Goal: Information Seeking & Learning: Learn about a topic

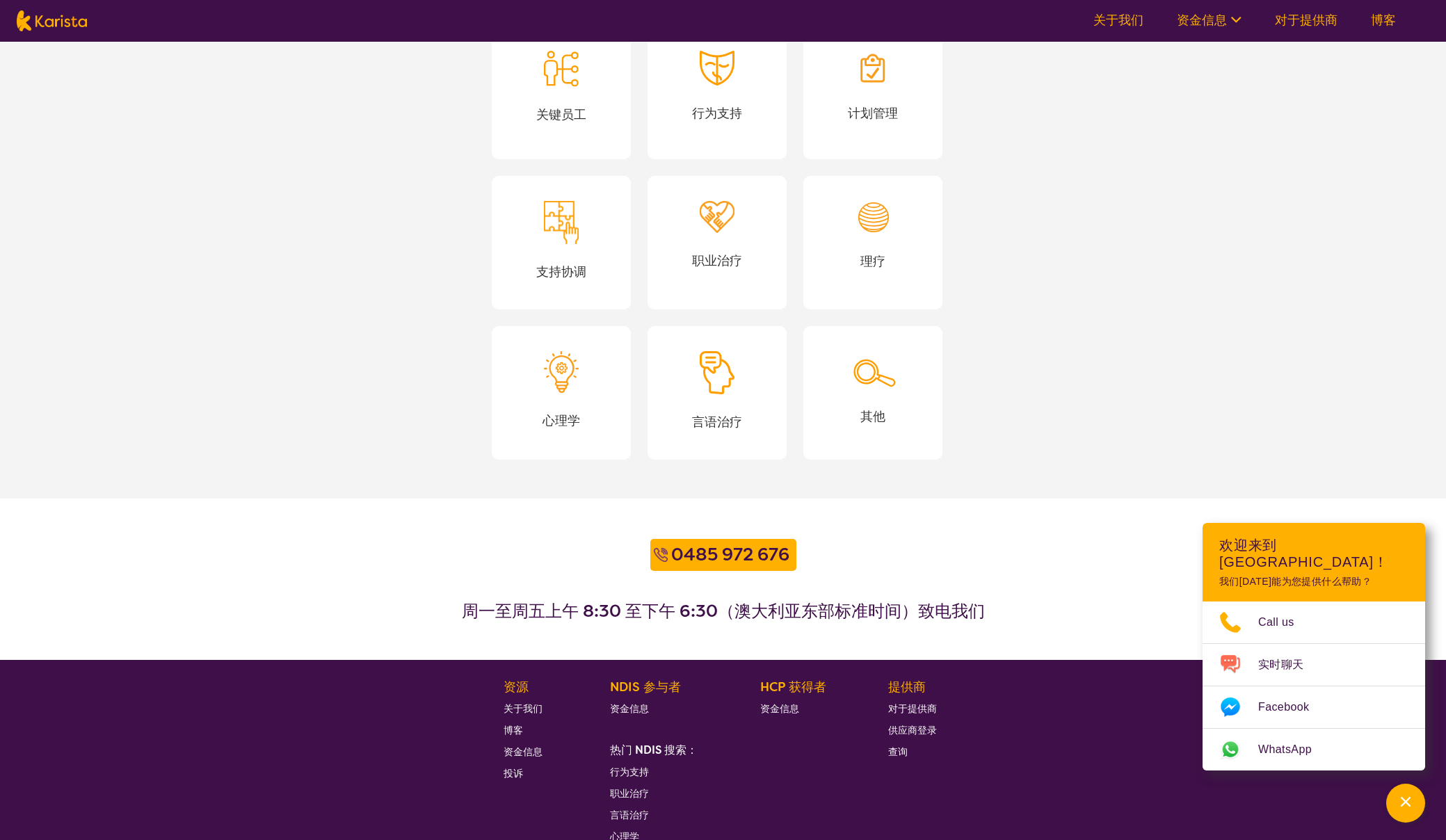
scroll to position [1239, 0]
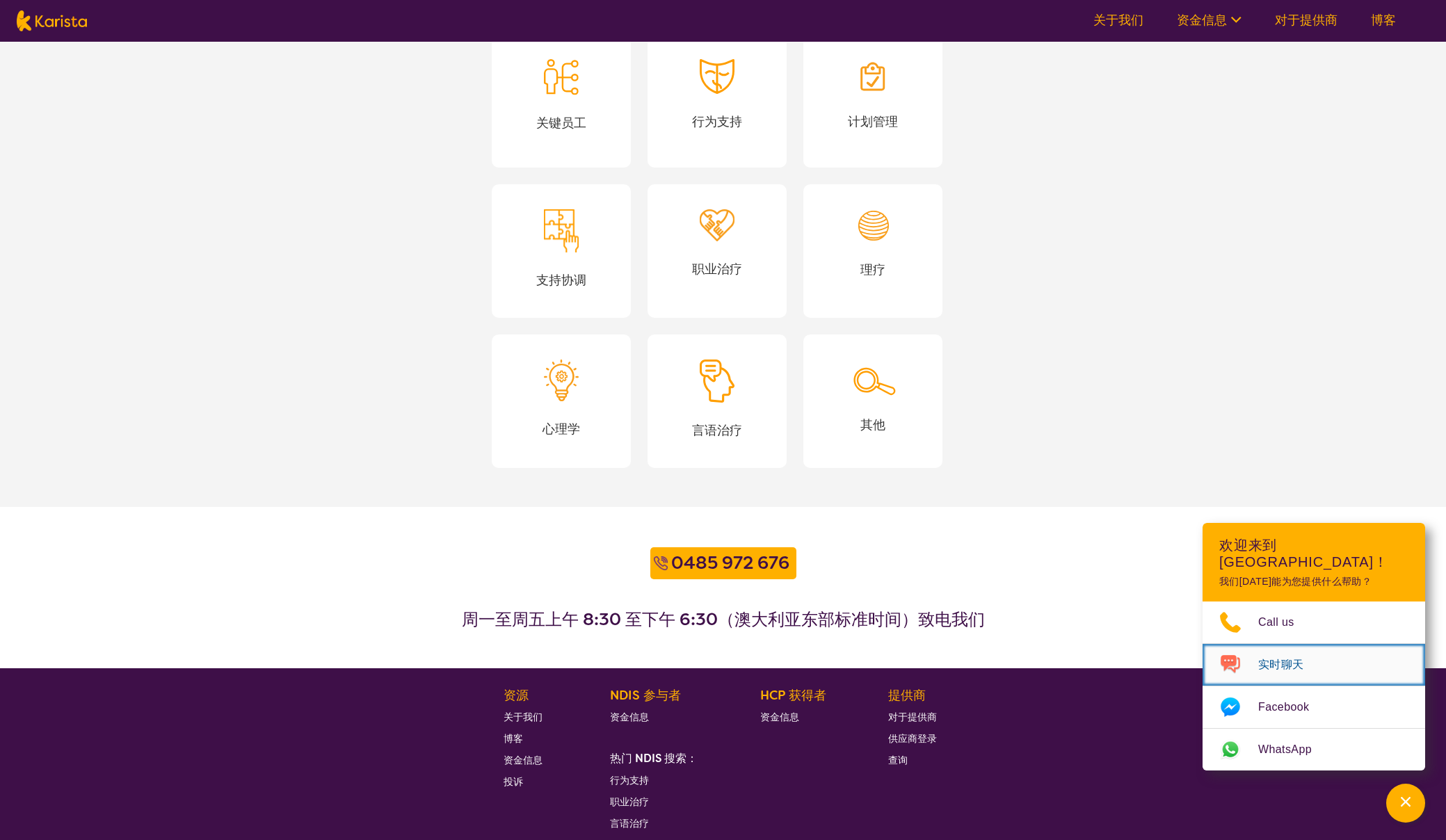
click at [1254, 663] on img "选择频道" at bounding box center [1231, 664] width 56 height 22
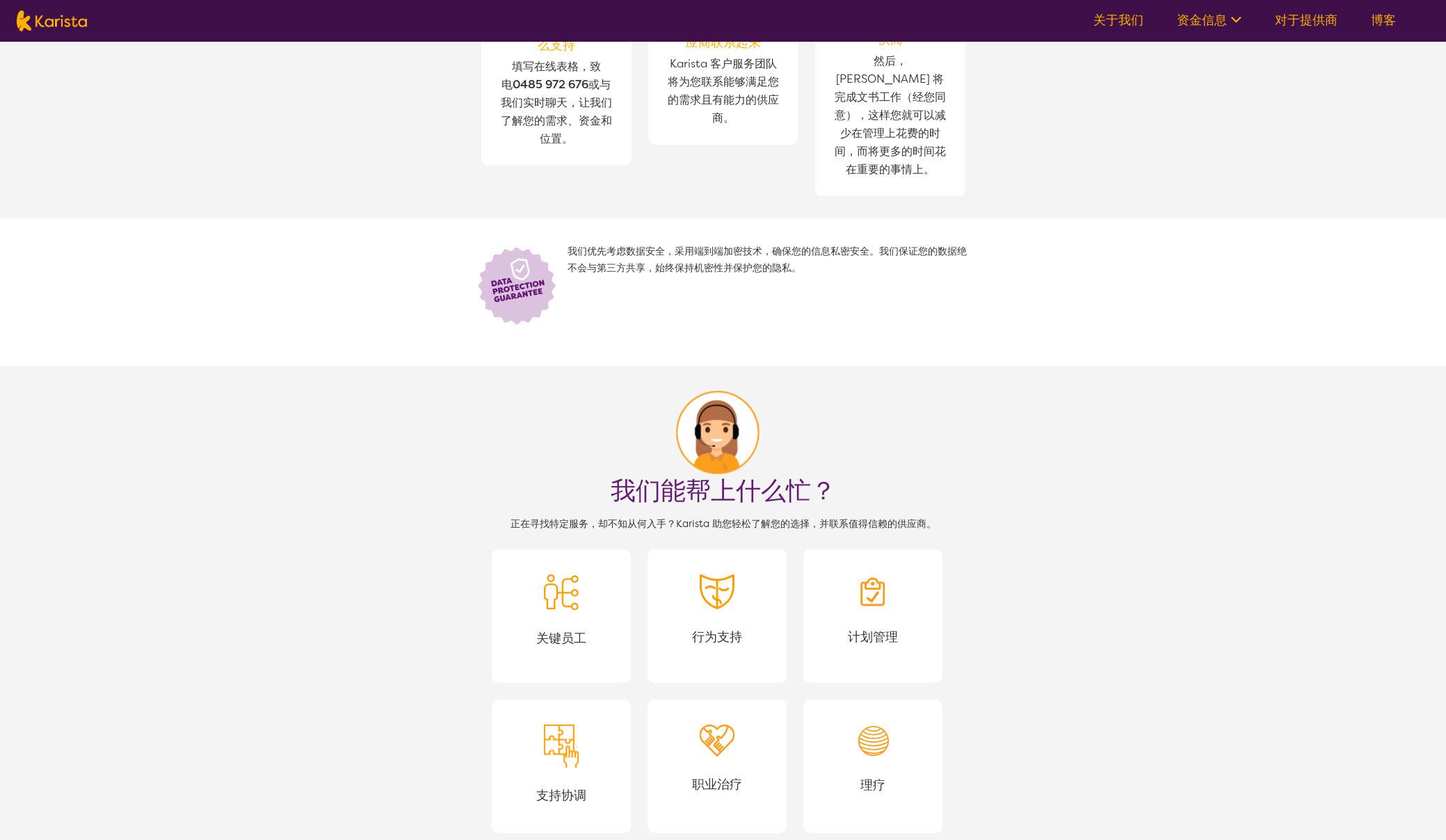
scroll to position [206, 0]
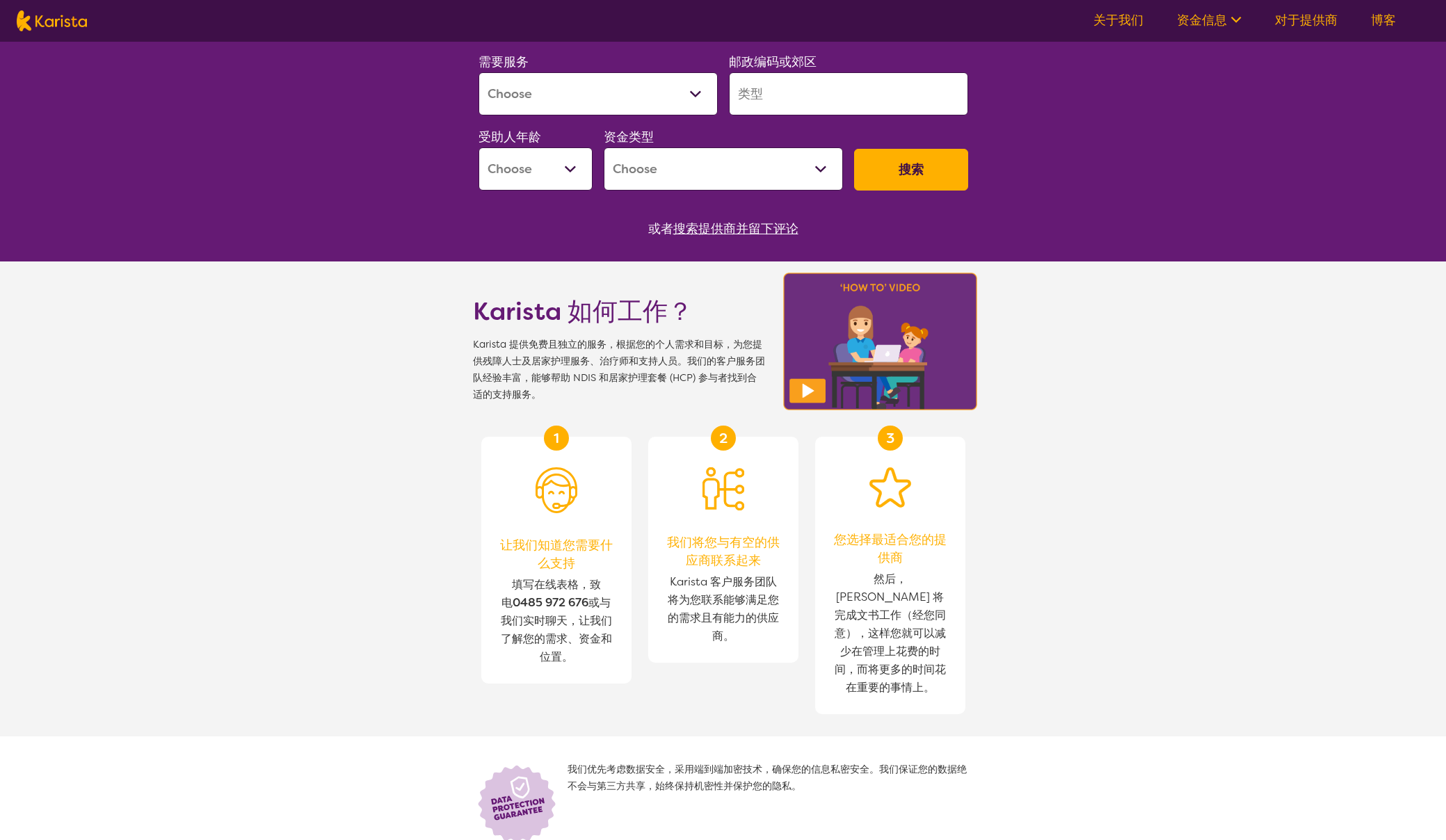
click at [608, 96] on select "专职医疗助理 评估（注意力缺陷多动症或自闭症） 行为支持 咨询 营养师 家政和家政服务 就业支持 运动生理学 家庭护理套餐提供商 关键员工 NDIS 计划管理…" at bounding box center [598, 94] width 239 height 43
select select "Behaviour support"
click at [479, 72] on select "专职医疗助理 评估（注意力缺陷多动症或自闭症） 行为支持 咨询 营养师 家政和家政服务 就业支持 运动生理学 家庭护理套餐提供商 关键员工 NDIS 计划管理…" at bounding box center [598, 94] width 239 height 43
select select "NDIS"
click at [542, 169] on select "幼儿期 - 0 至 9 岁 儿童 - 10 至 11 岁 青少年 - 12 至 17 岁 成人 - 18 至 64 岁 年龄 - 65 岁以上" at bounding box center [535, 169] width 114 height 43
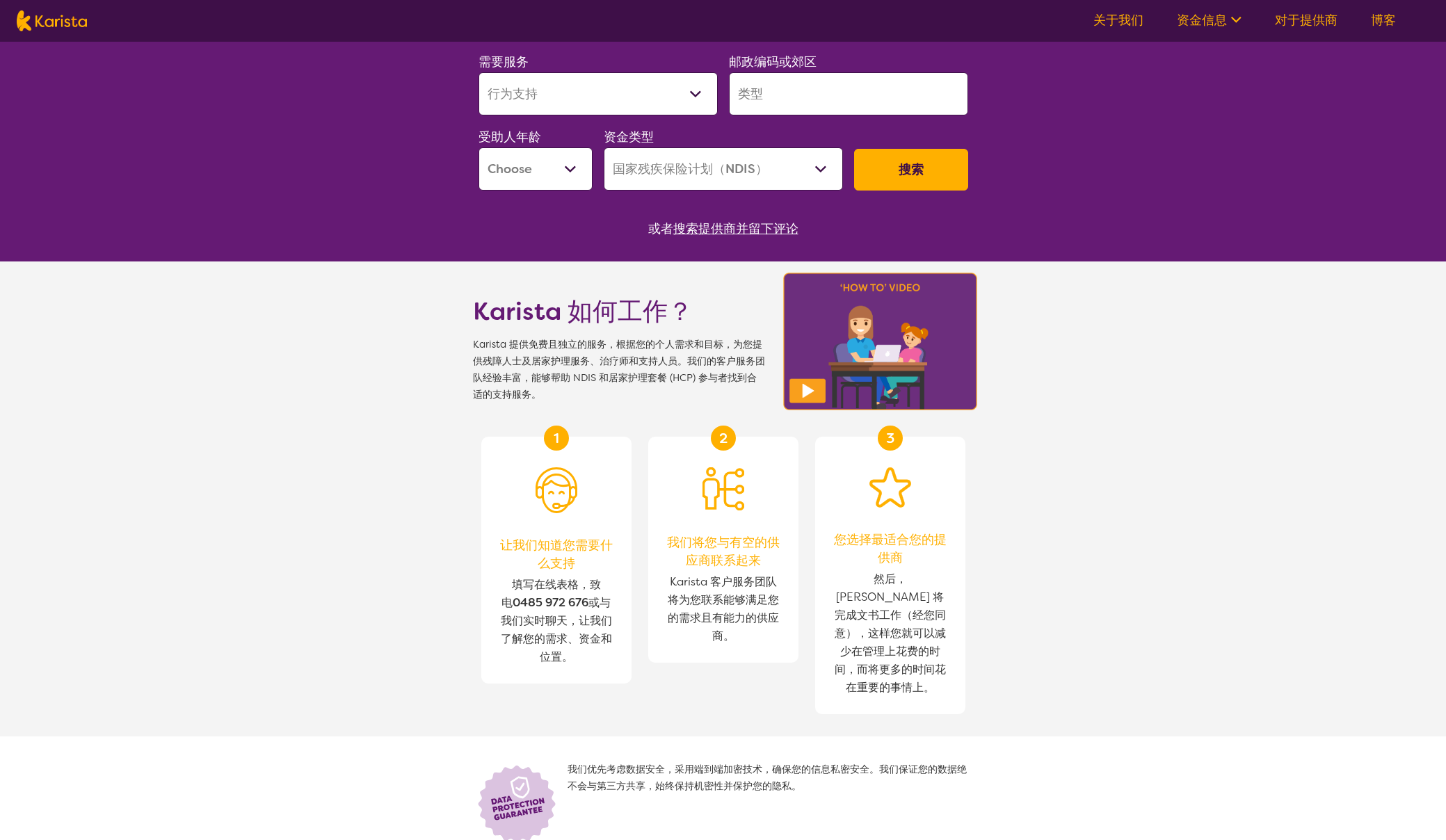
select select "CH"
click at [479, 148] on select "幼儿期 - 0 至 9 岁 儿童 - 10 至 11 岁 青少年 - 12 至 17 岁 成人 - 18 至 64 岁 年龄 - 65 岁以上" at bounding box center [535, 169] width 114 height 43
click at [671, 178] on select "家庭护理套餐（HCP） 国家残疾保险计划（NDIS） 我不知道" at bounding box center [723, 169] width 239 height 43
select select "HCP"
click at [604, 148] on select "家庭护理套餐（HCP） 国家残疾保险计划（NDIS） 我不知道" at bounding box center [723, 169] width 239 height 43
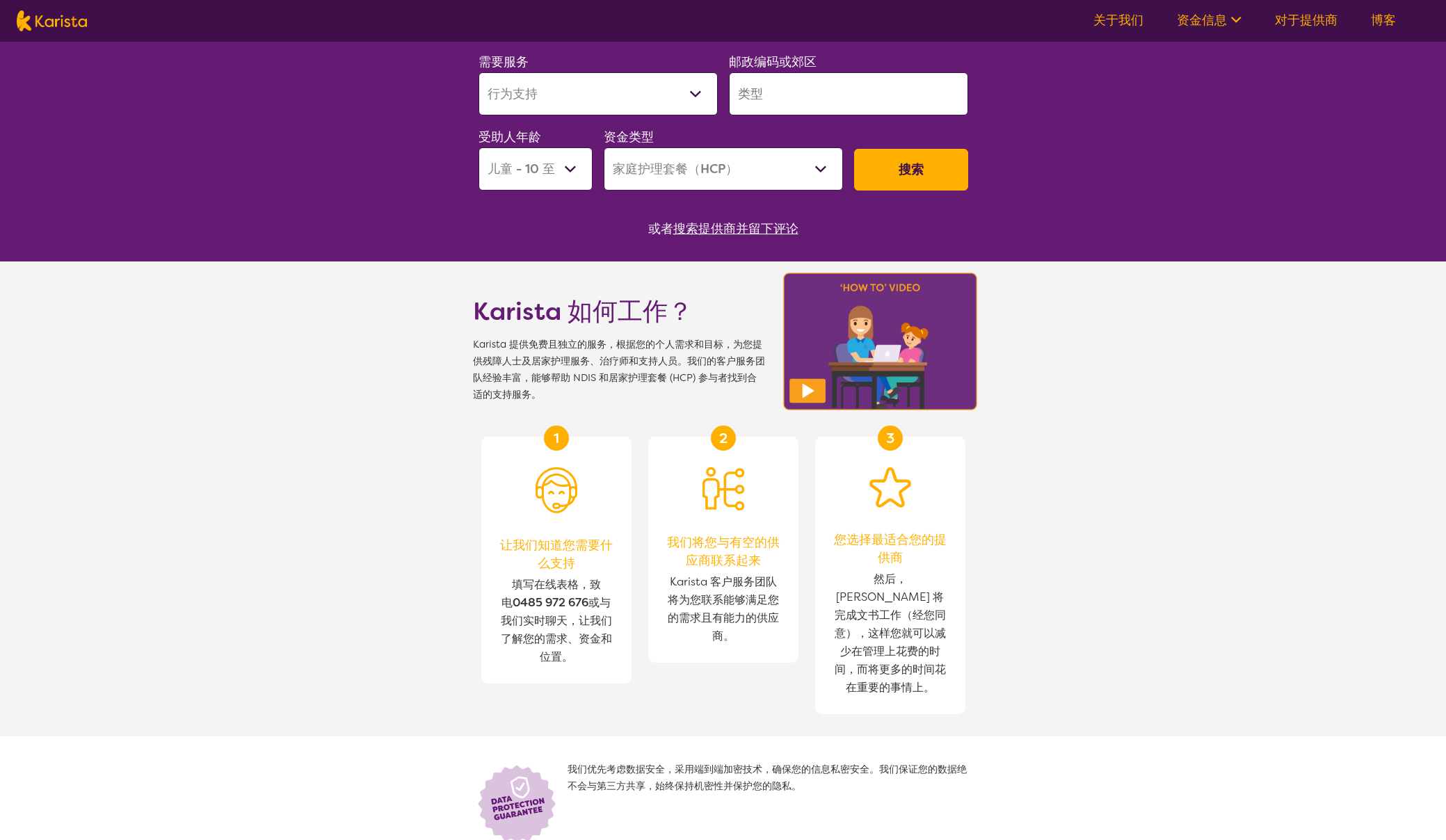
click at [931, 177] on button "搜索" at bounding box center [911, 170] width 114 height 42
click at [811, 73] on input "search" at bounding box center [849, 94] width 239 height 43
